Goal: Understand process/instructions: Learn how to perform a task or action

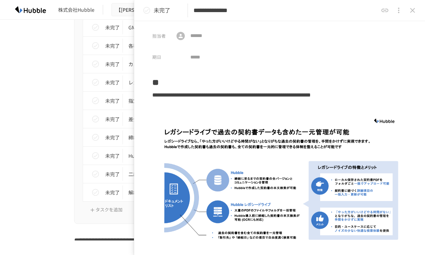
click at [160, 10] on p "未完了" at bounding box center [162, 10] width 17 height 9
click at [411, 8] on icon "close drawer" at bounding box center [412, 10] width 8 height 8
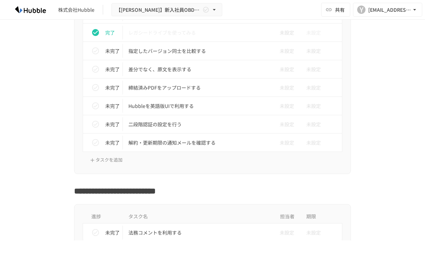
scroll to position [796, 0]
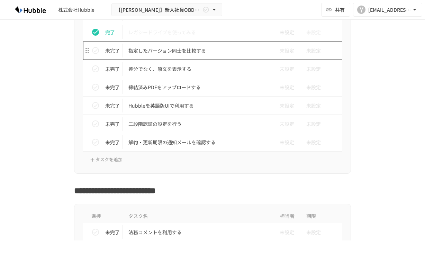
click at [200, 52] on p "指定したバージョン同士を比較する" at bounding box center [197, 50] width 139 height 9
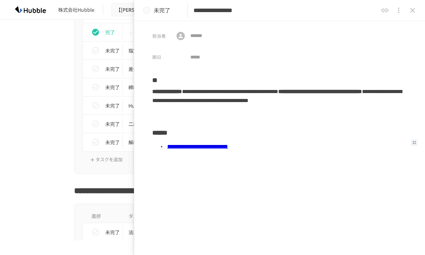
click at [228, 148] on link "**********" at bounding box center [197, 146] width 61 height 5
click at [149, 12] on icon "status" at bounding box center [146, 10] width 7 height 7
click at [410, 12] on icon "close drawer" at bounding box center [412, 10] width 8 height 8
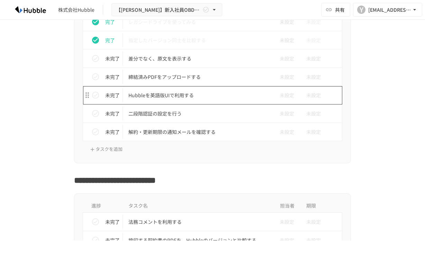
scroll to position [796, 0]
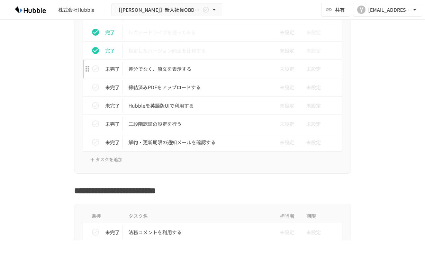
click at [176, 72] on p "差分でなく、原文を表示する" at bounding box center [197, 69] width 139 height 9
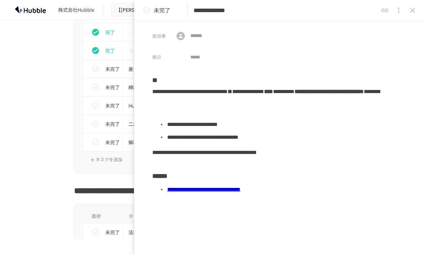
click at [240, 189] on link "**********" at bounding box center [203, 189] width 73 height 5
click at [147, 11] on icon "status" at bounding box center [146, 10] width 8 height 8
click at [415, 8] on icon "close drawer" at bounding box center [412, 10] width 8 height 8
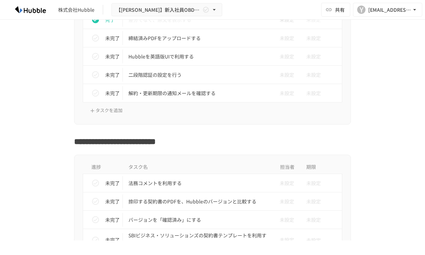
scroll to position [839, 0]
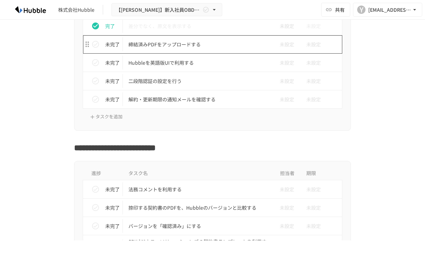
click at [182, 40] on p "締結済みPDFをアップロードする" at bounding box center [197, 44] width 139 height 9
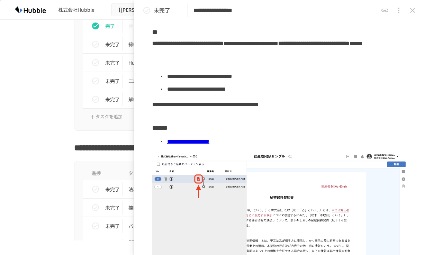
scroll to position [55, 0]
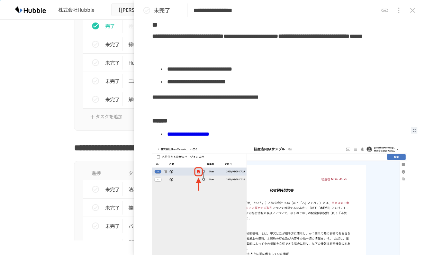
click at [209, 133] on link "**********" at bounding box center [188, 133] width 42 height 5
click at [149, 10] on icon "status" at bounding box center [146, 10] width 8 height 8
click at [414, 8] on icon "close drawer" at bounding box center [412, 10] width 8 height 8
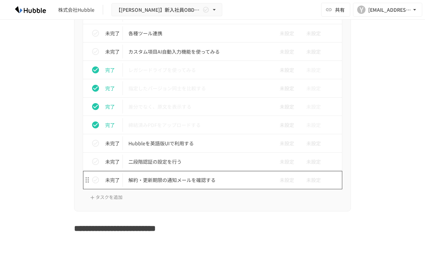
scroll to position [758, 0]
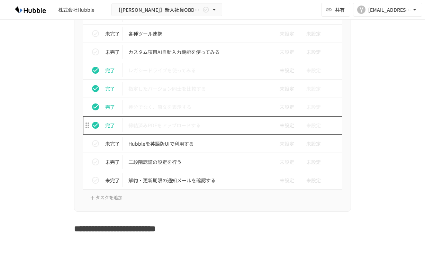
click at [191, 125] on p "締結済みPDFをアップロードする" at bounding box center [197, 125] width 139 height 9
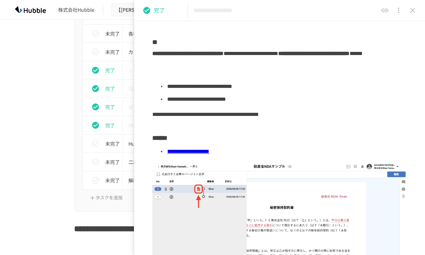
scroll to position [45, 0]
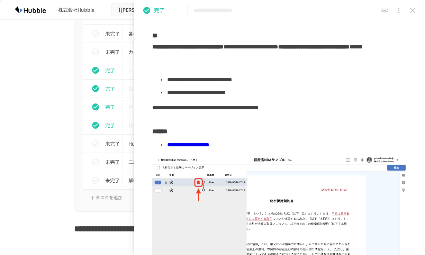
click at [209, 145] on link "**********" at bounding box center [188, 144] width 42 height 5
click at [411, 11] on icon "close drawer" at bounding box center [412, 10] width 5 height 5
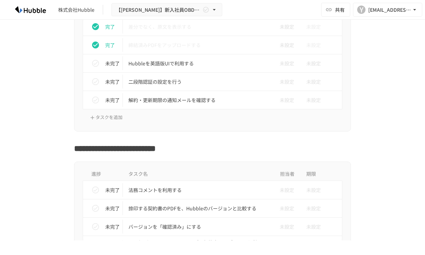
scroll to position [832, 0]
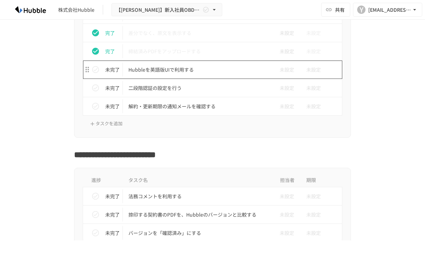
click at [175, 68] on p "Hubbleを英語版UIで利用する" at bounding box center [197, 69] width 139 height 9
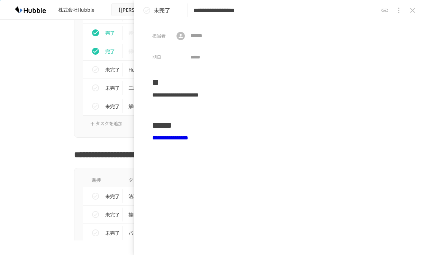
click at [414, 11] on icon "close drawer" at bounding box center [412, 10] width 8 height 8
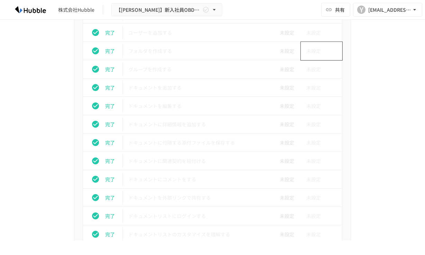
scroll to position [286, 0]
